Goal: Transaction & Acquisition: Purchase product/service

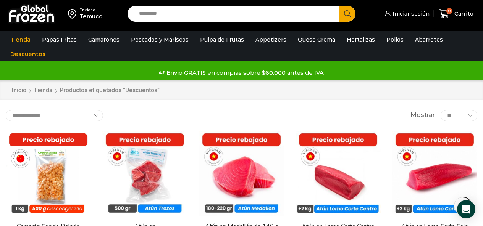
click at [163, 15] on input "Search input" at bounding box center [235, 14] width 201 height 16
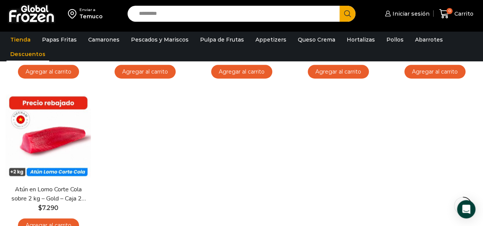
drag, startPoint x: 243, startPoint y: 26, endPoint x: 244, endPoint y: 20, distance: 5.4
click at [243, 23] on div "Enviar a Temuco Search input Search Iniciar sesión" at bounding box center [241, 13] width 479 height 27
click at [244, 19] on input "Search input" at bounding box center [235, 14] width 201 height 16
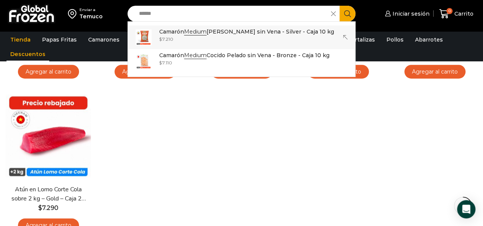
click at [250, 36] on div "$ 7.210" at bounding box center [246, 39] width 175 height 6
type input "**********"
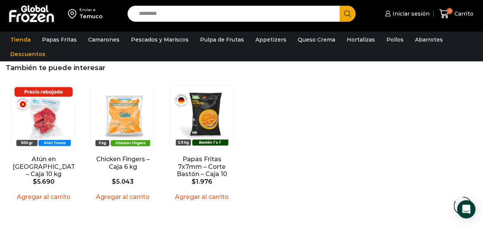
scroll to position [954, 0]
